Goal: Information Seeking & Learning: Learn about a topic

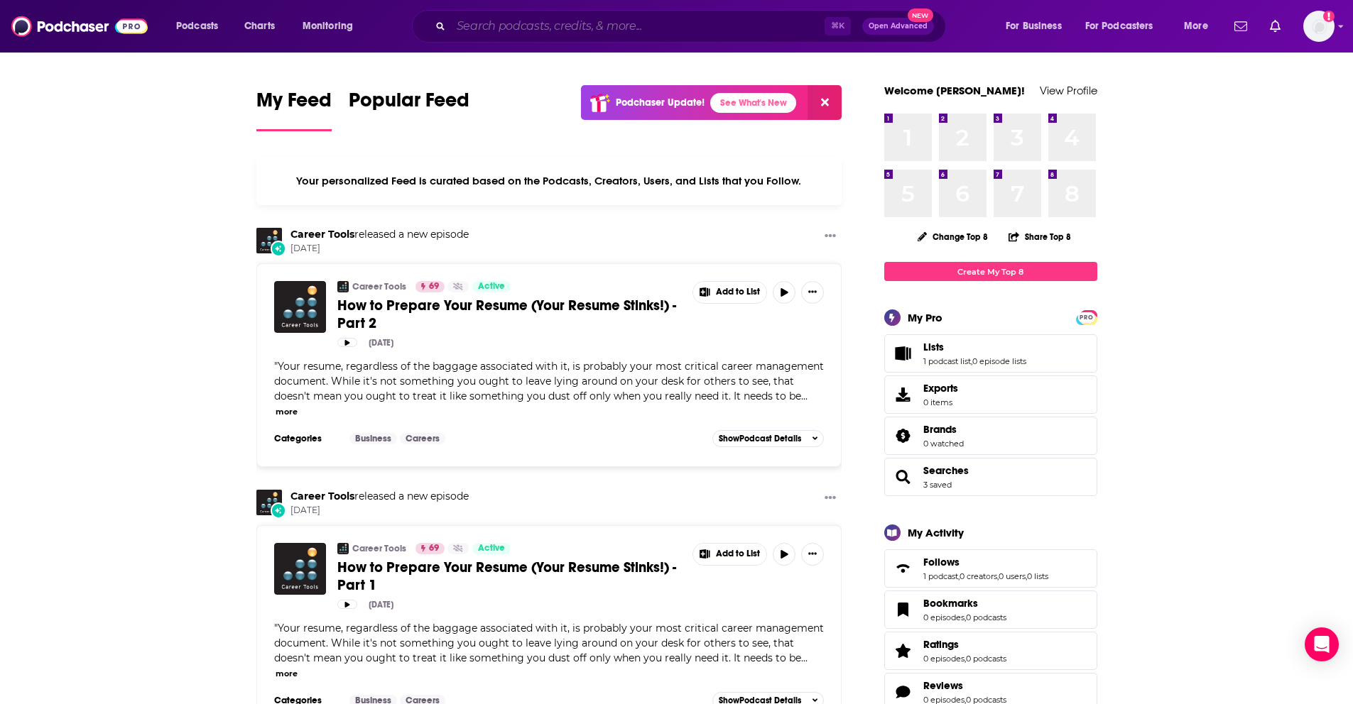
click at [543, 15] on input "Search podcasts, credits, & more..." at bounding box center [638, 26] width 374 height 23
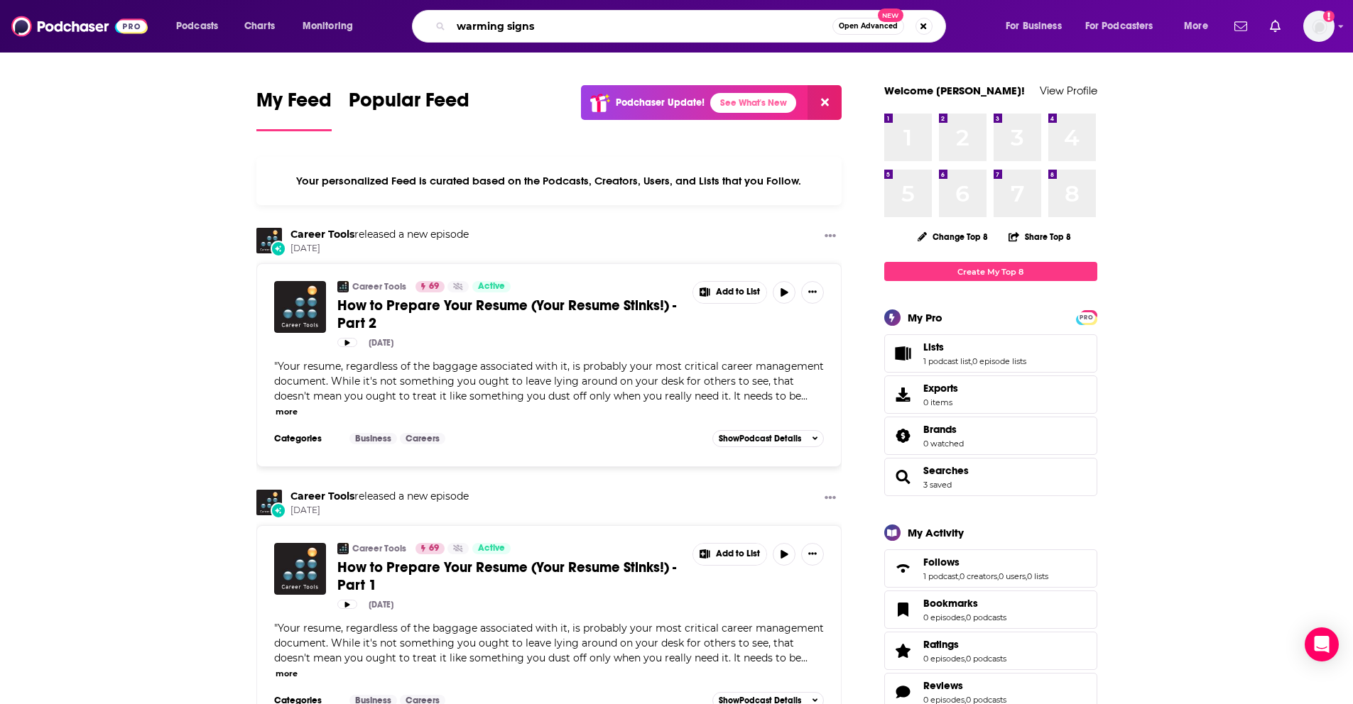
type input "warming signs"
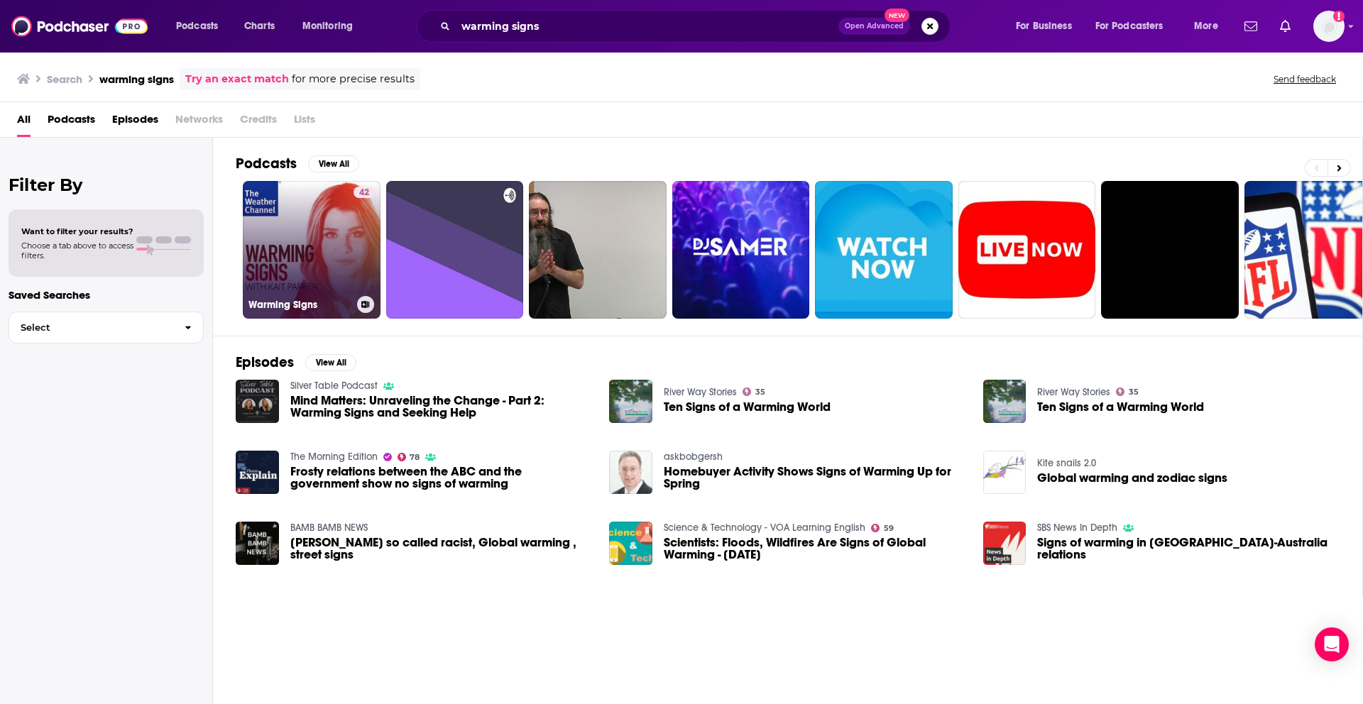
click at [328, 237] on link "42 Warming Signs" at bounding box center [312, 250] width 138 height 138
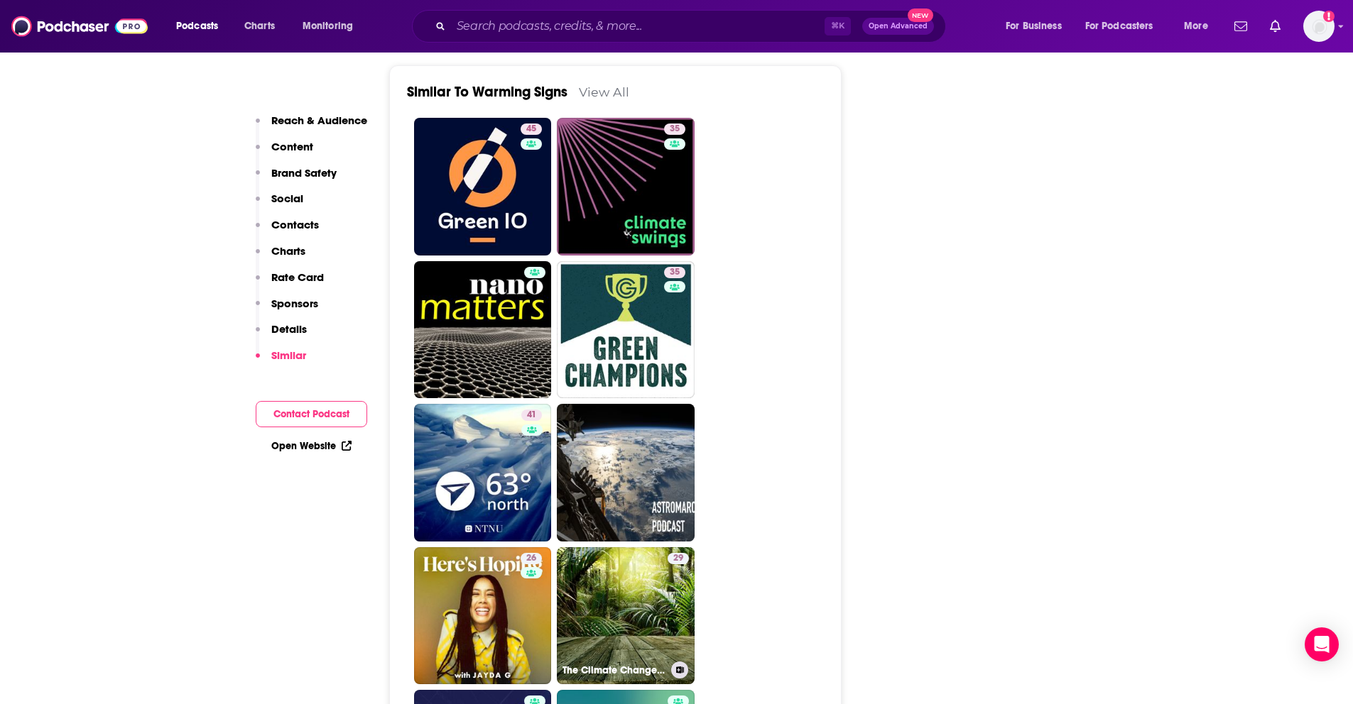
scroll to position [2587, 0]
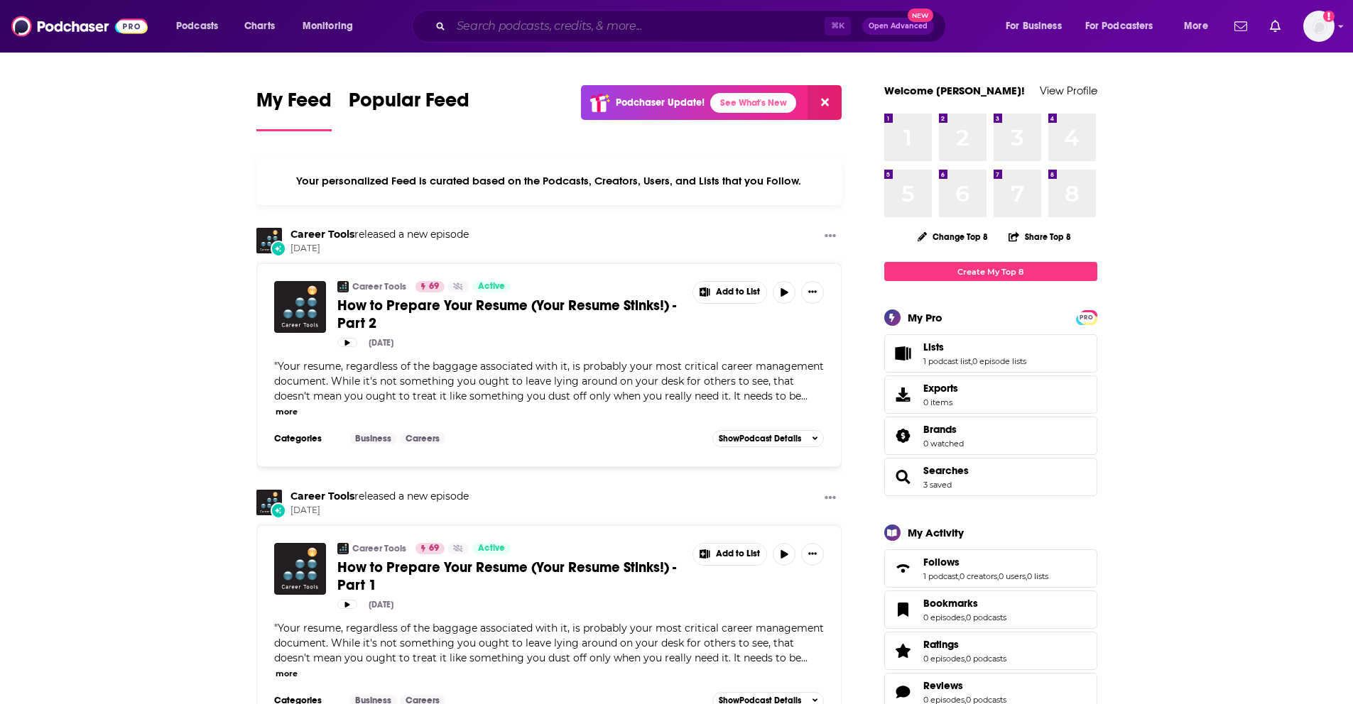
click at [515, 29] on input "Search podcasts, credits, & more..." at bounding box center [638, 26] width 374 height 23
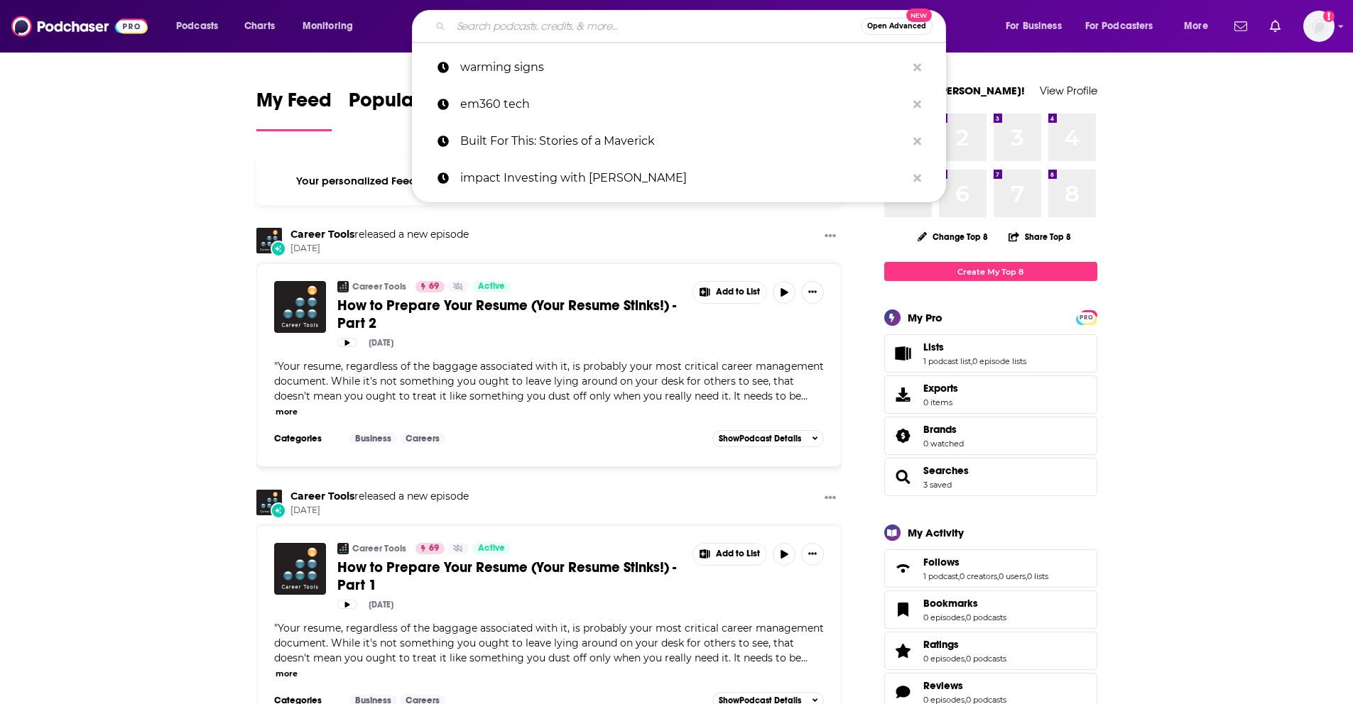
paste input "Podcast Guys"
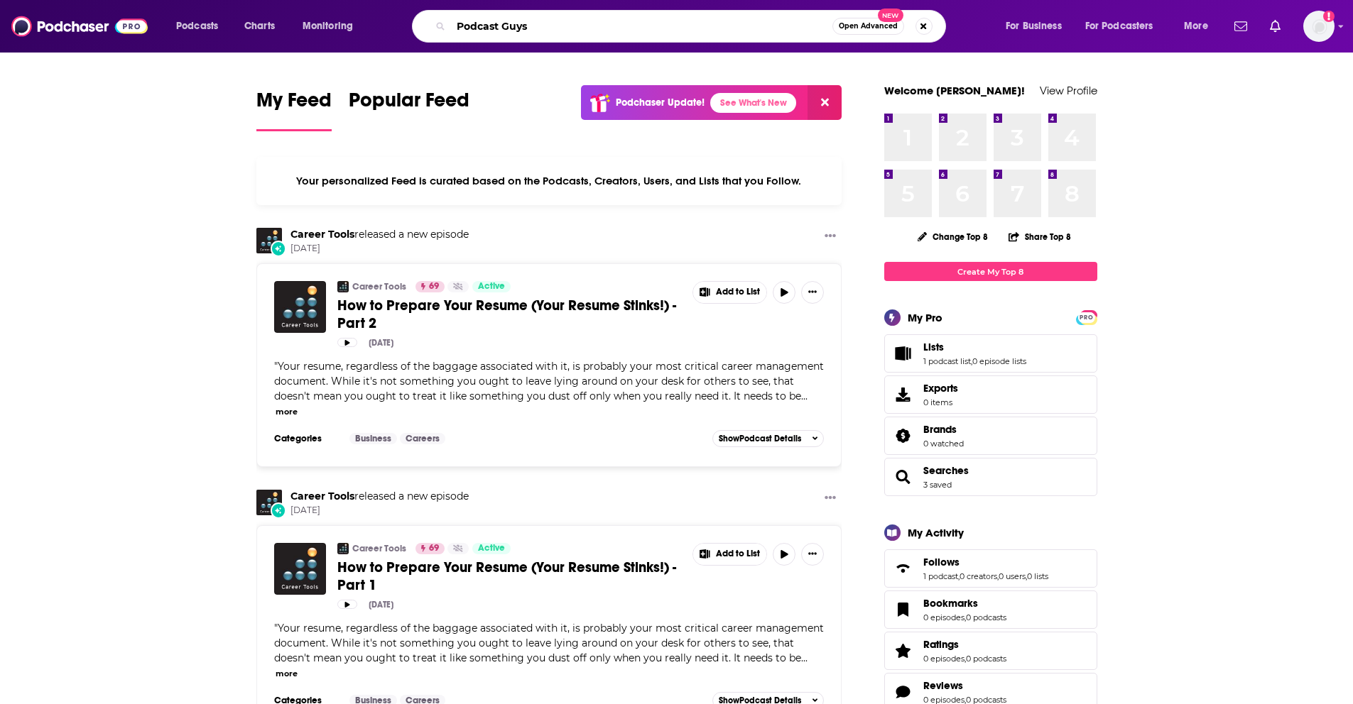
type input "Podcast Guys"
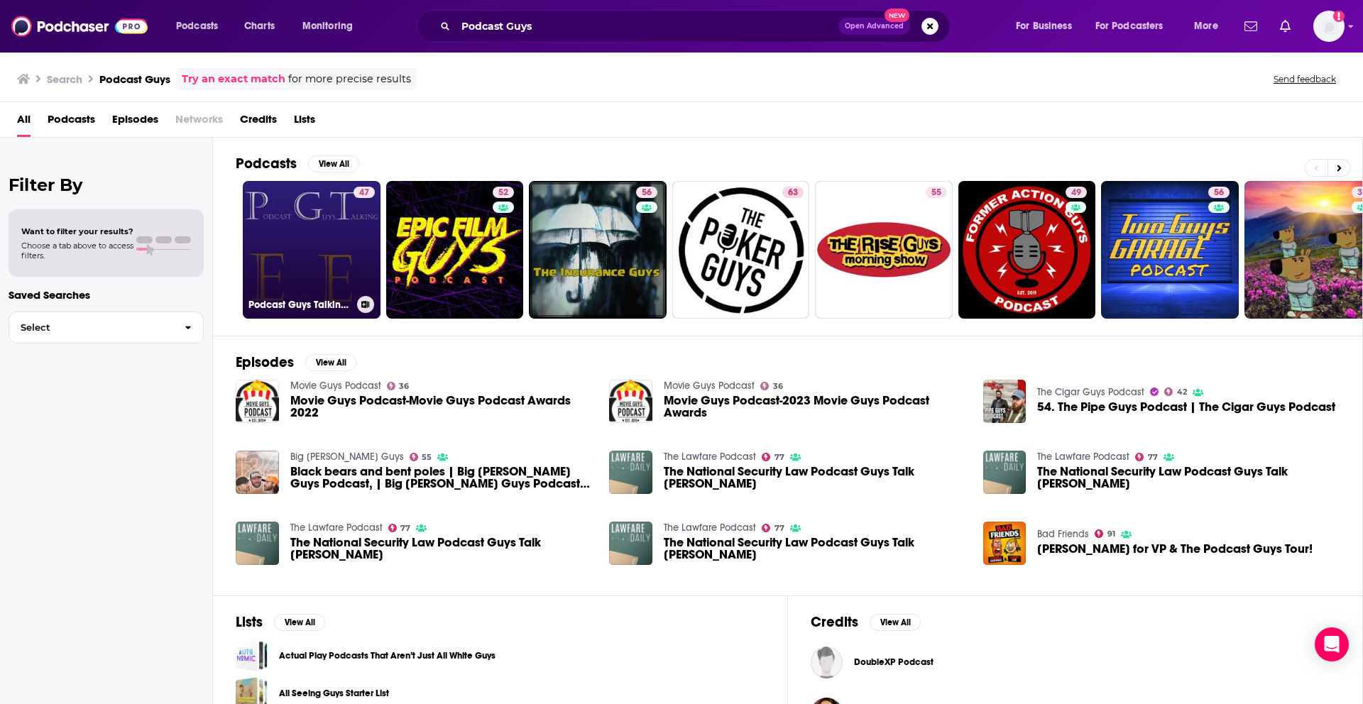
click at [334, 254] on link "47 Podcast Guys Talking ErraticErrata" at bounding box center [312, 250] width 138 height 138
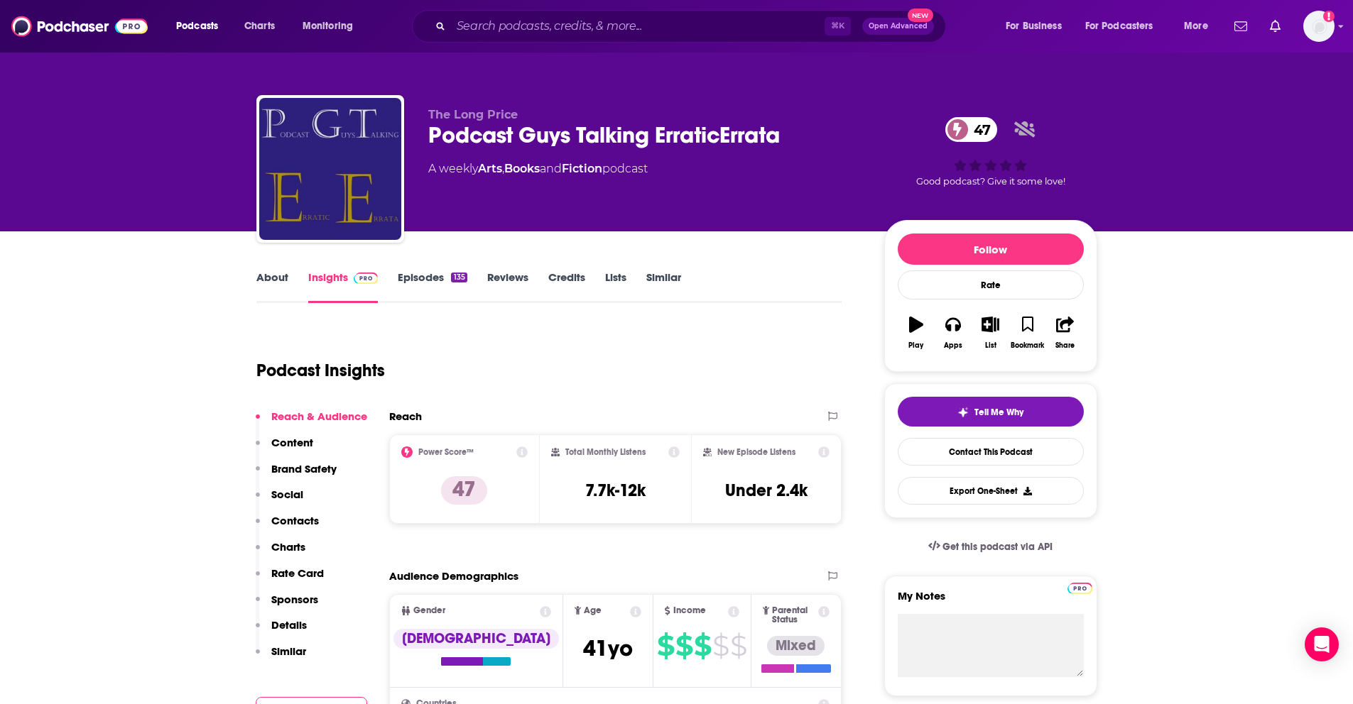
click at [283, 279] on link "About" at bounding box center [272, 287] width 32 height 33
